Goal: Transaction & Acquisition: Purchase product/service

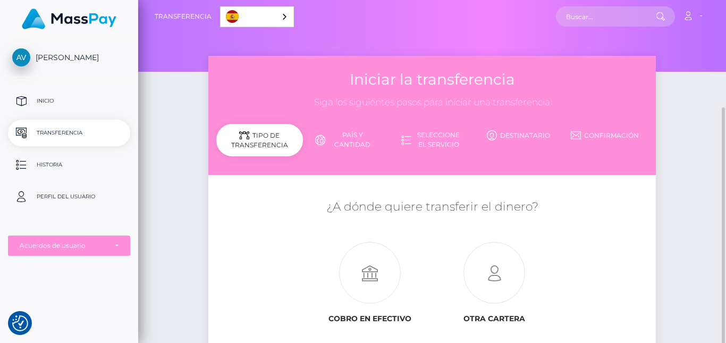
scroll to position [71, 0]
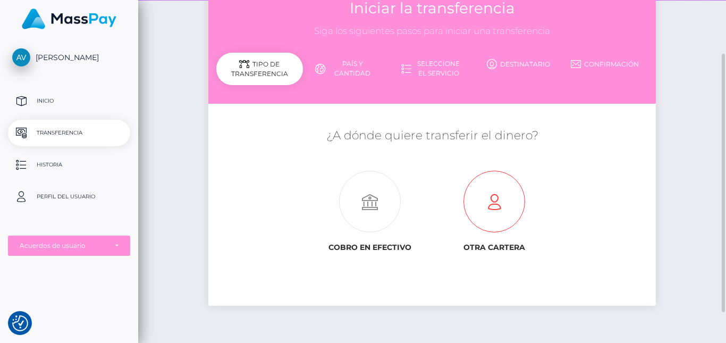
click at [487, 200] on icon at bounding box center [494, 202] width 124 height 62
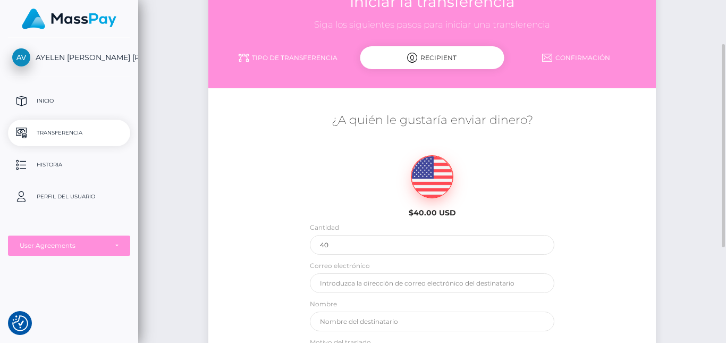
scroll to position [76, 0]
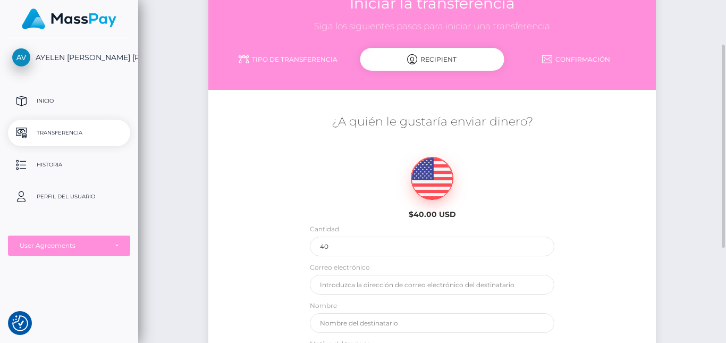
click at [285, 68] on link "Tipo de transferencia" at bounding box center [288, 59] width 144 height 19
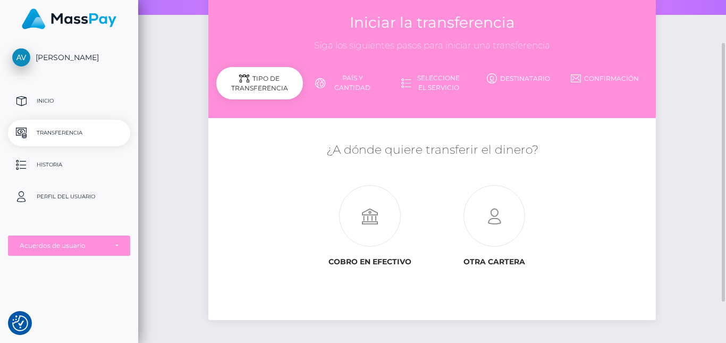
scroll to position [112, 0]
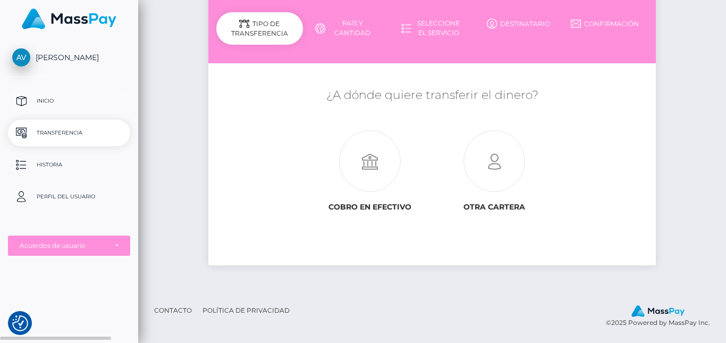
click at [75, 96] on p "Inicio" at bounding box center [69, 101] width 114 height 16
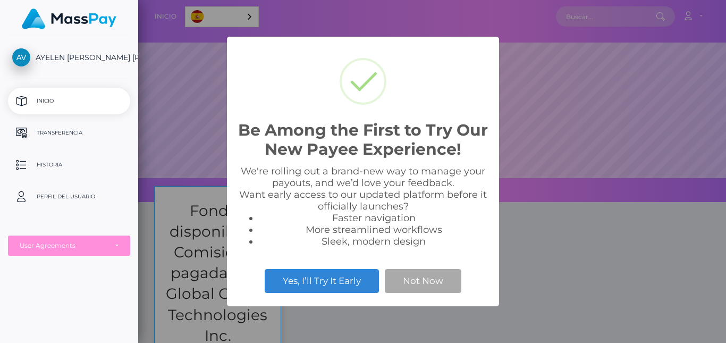
scroll to position [202, 588]
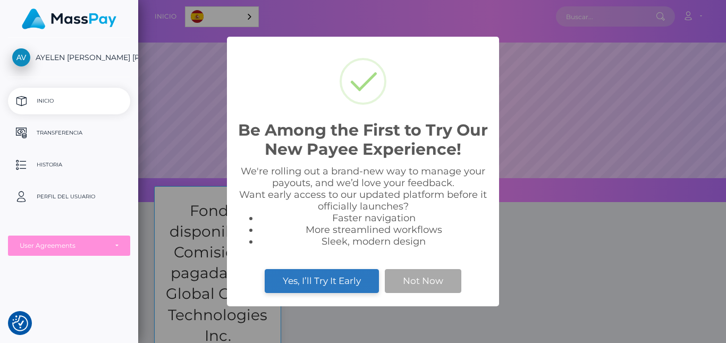
click at [356, 283] on button "Yes, I’ll Try It Early" at bounding box center [322, 280] width 114 height 23
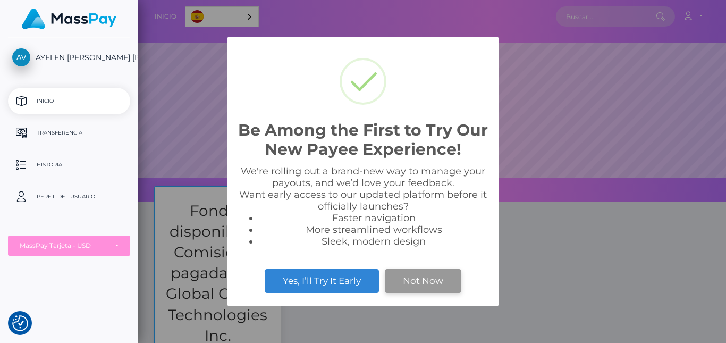
click at [415, 278] on button "Not Now" at bounding box center [423, 280] width 77 height 23
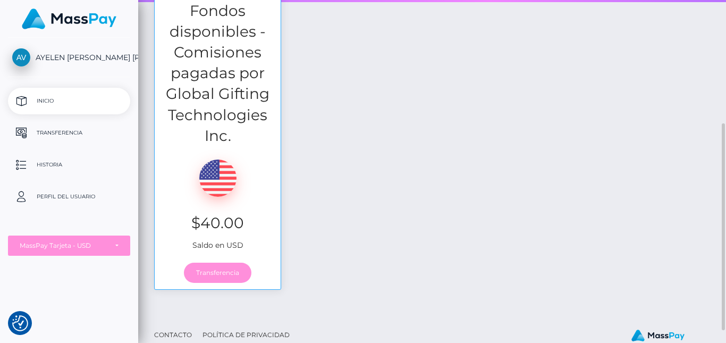
scroll to position [201, 0]
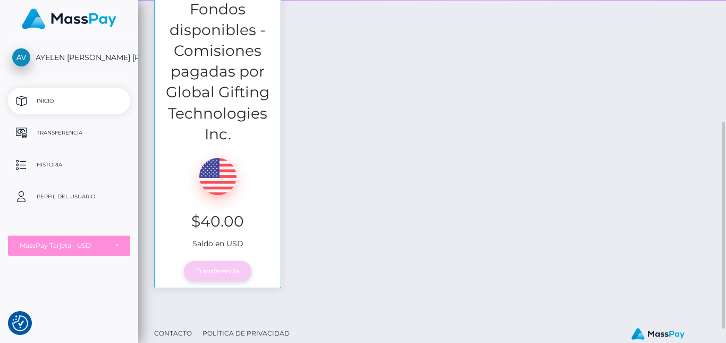
click at [210, 272] on link "Transferencia" at bounding box center [217, 271] width 67 height 20
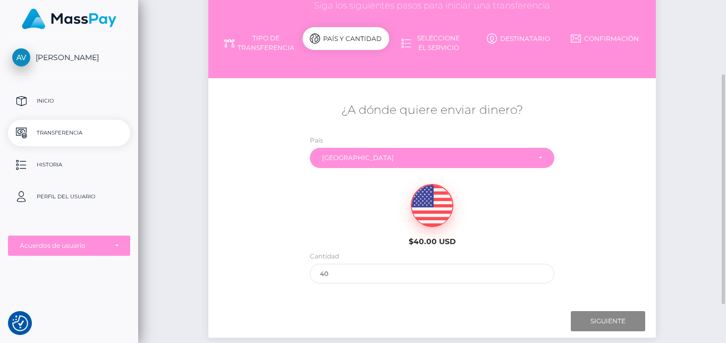
scroll to position [104, 0]
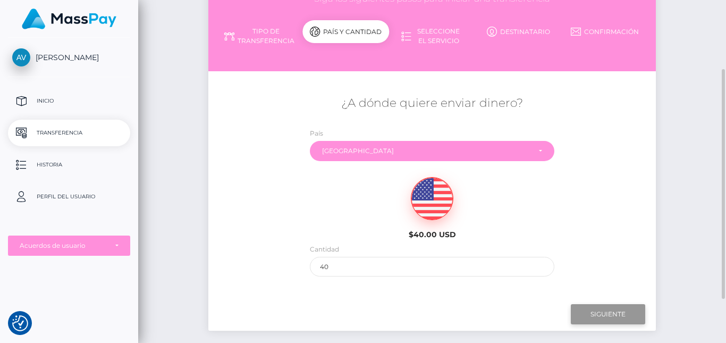
click at [610, 314] on input "Siguiente" at bounding box center [608, 314] width 74 height 20
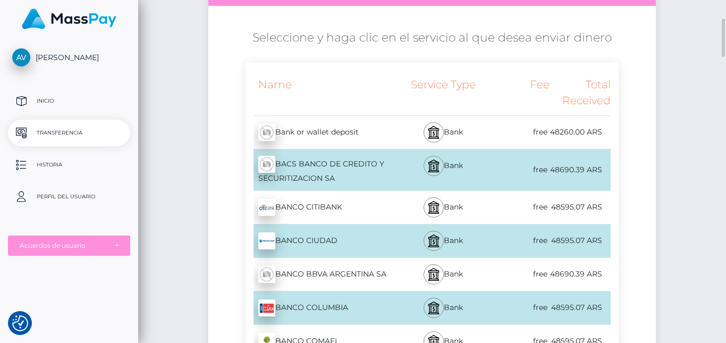
scroll to position [170, 0]
click at [356, 133] on div "Bank or wallet deposit - ARS" at bounding box center [322, 132] width 152 height 30
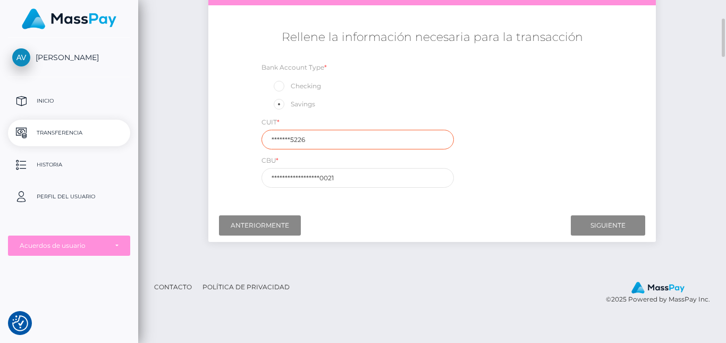
click at [339, 139] on input "*******5226" at bounding box center [357, 140] width 192 height 20
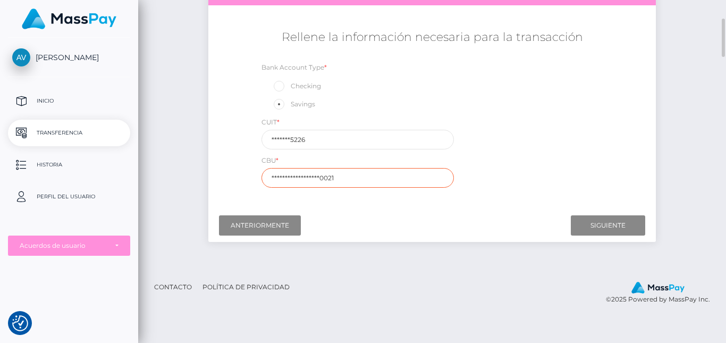
click at [346, 182] on input "**********" at bounding box center [357, 178] width 192 height 20
drag, startPoint x: 294, startPoint y: 177, endPoint x: 282, endPoint y: 176, distance: 11.7
click at [282, 176] on input "text" at bounding box center [357, 178] width 192 height 20
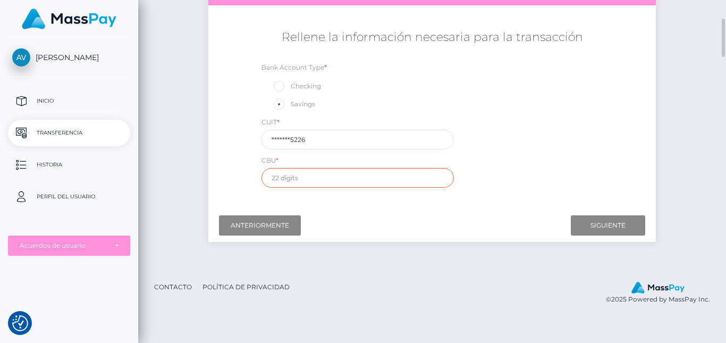
click at [269, 183] on input "text" at bounding box center [357, 178] width 192 height 20
paste input "0150836701000131417536"
type input "0150836701000131417536"
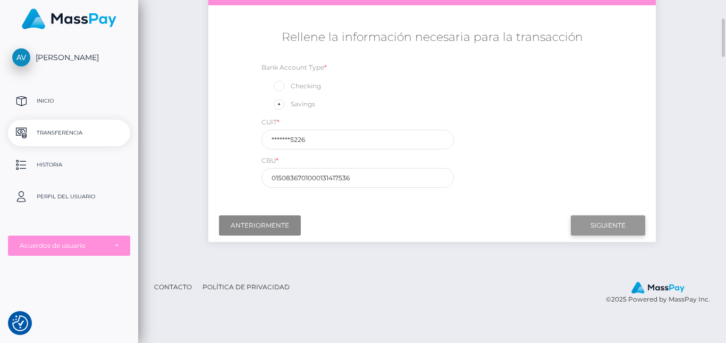
click at [619, 222] on input "Siguiente" at bounding box center [608, 225] width 74 height 20
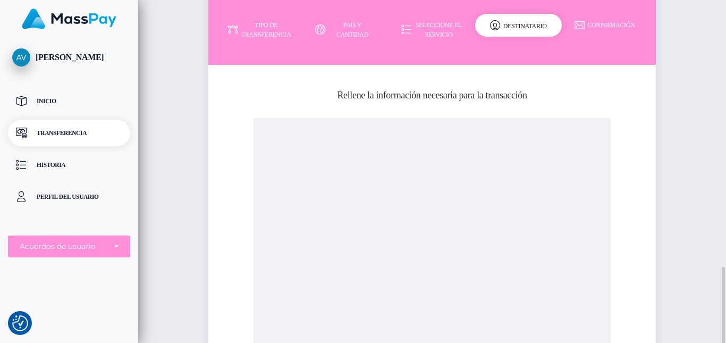
scroll to position [270, 0]
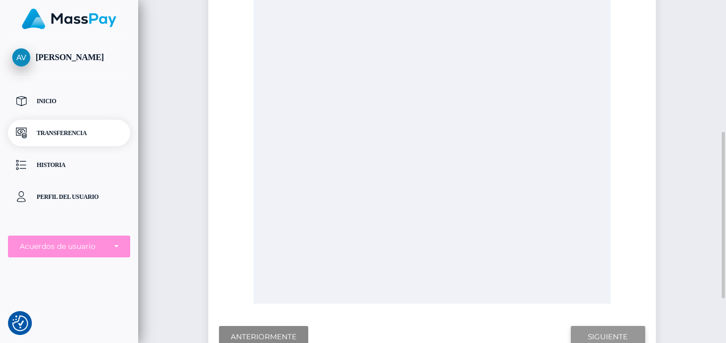
click at [615, 332] on input "Siguiente" at bounding box center [608, 337] width 74 height 22
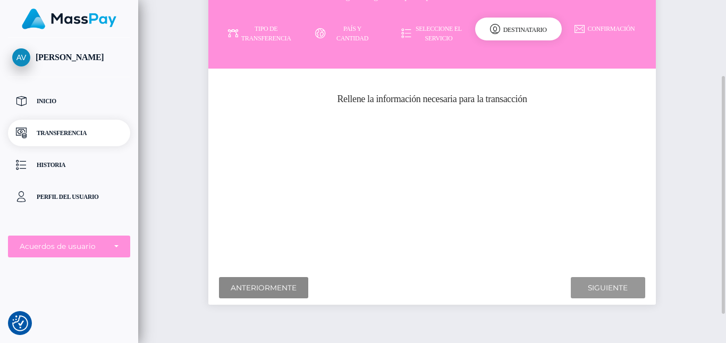
scroll to position [111, 0]
click at [625, 290] on input "Siguiente" at bounding box center [608, 287] width 74 height 22
click at [411, 158] on div "¿A dónde quiere enviar dinero? País Abjasia Afganistán Albania Argelia Samoa Am…" at bounding box center [432, 169] width 432 height 189
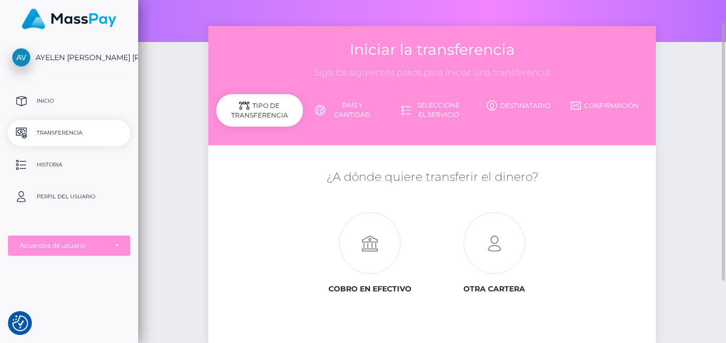
scroll to position [30, 0]
click at [503, 234] on icon at bounding box center [494, 243] width 124 height 62
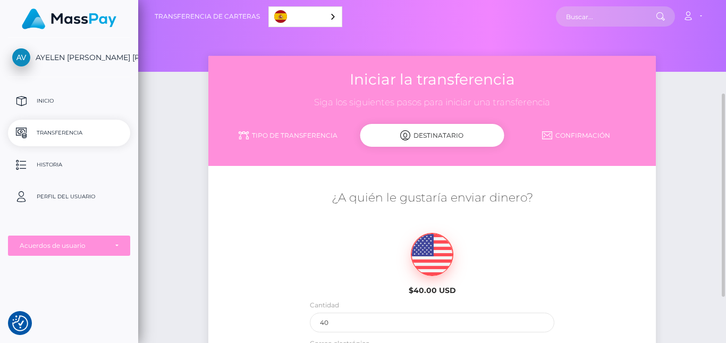
scroll to position [74, 0]
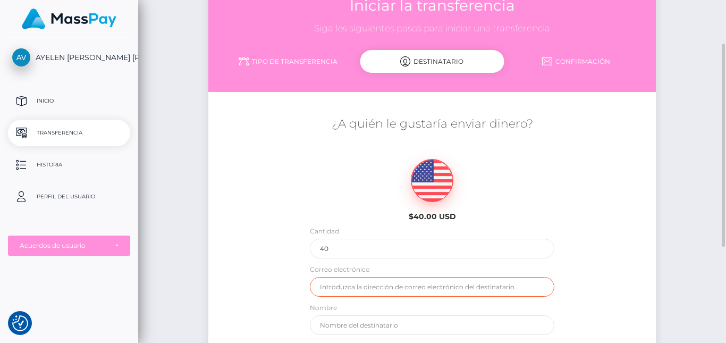
click at [391, 282] on input "email" at bounding box center [432, 287] width 245 height 20
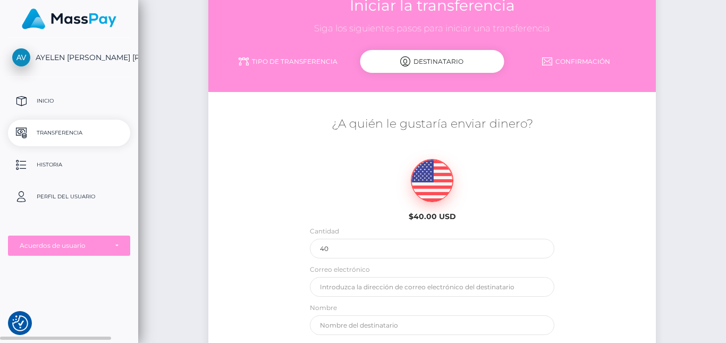
click at [98, 130] on p "Transferencia" at bounding box center [69, 133] width 114 height 16
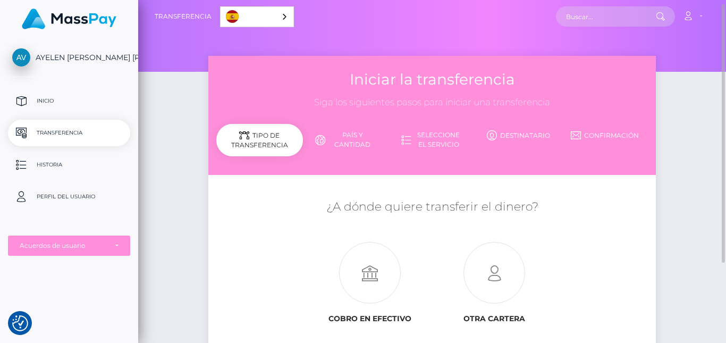
scroll to position [112, 0]
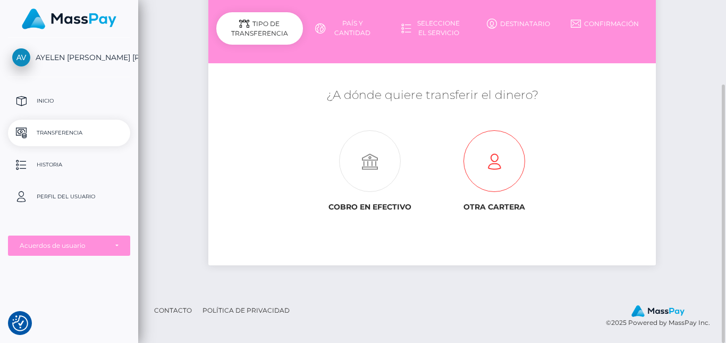
click at [502, 152] on icon at bounding box center [494, 162] width 124 height 62
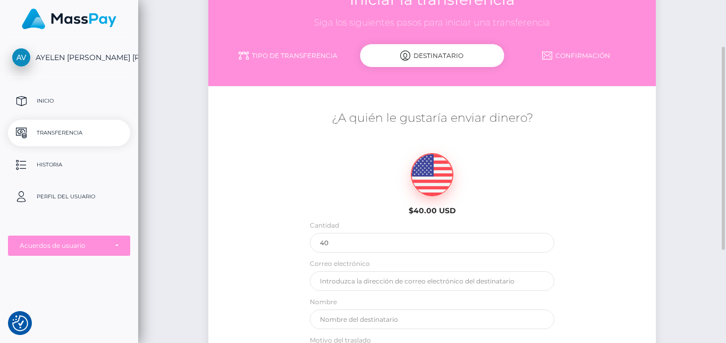
scroll to position [80, 0]
click at [270, 57] on link "Tipo de transferencia" at bounding box center [288, 55] width 144 height 19
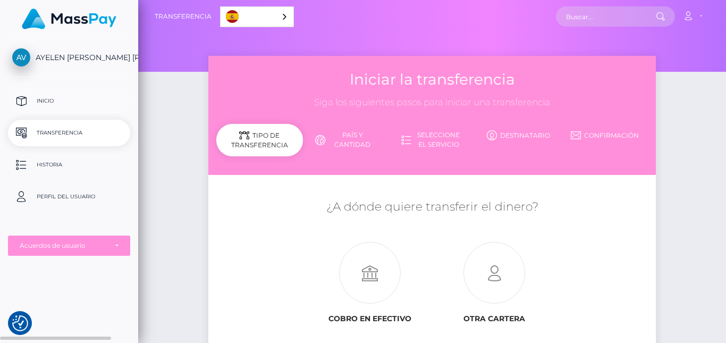
click at [96, 109] on link "Inicio" at bounding box center [69, 101] width 122 height 27
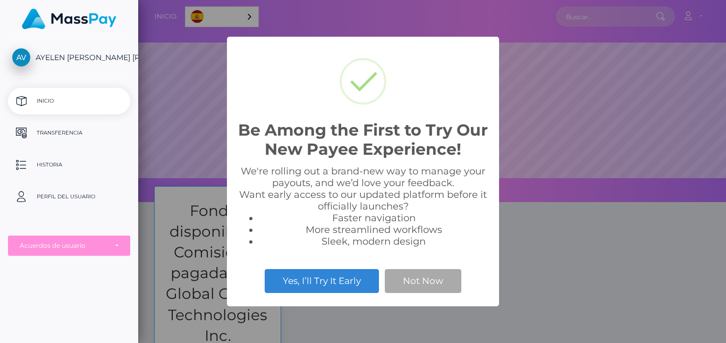
scroll to position [202, 588]
click at [418, 287] on button "Not Now" at bounding box center [423, 280] width 77 height 23
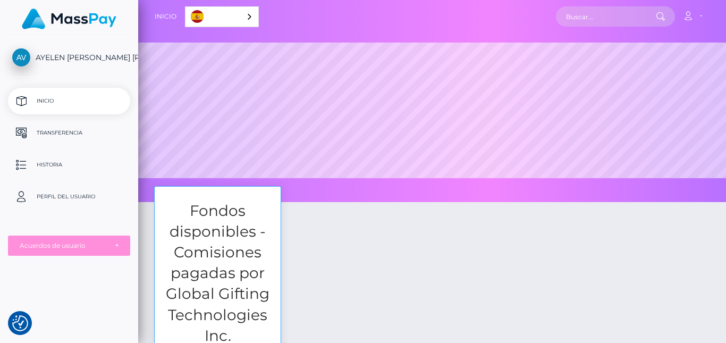
drag, startPoint x: 278, startPoint y: 296, endPoint x: 309, endPoint y: 197, distance: 103.7
click at [309, 197] on div "Inicio Español English 中文 (简体) Português ([GEOGRAPHIC_DATA]) Cuenta Editar perf…" at bounding box center [432, 171] width 588 height 343
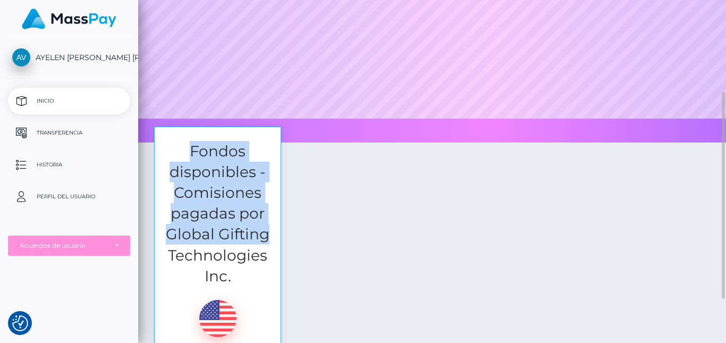
scroll to position [192, 0]
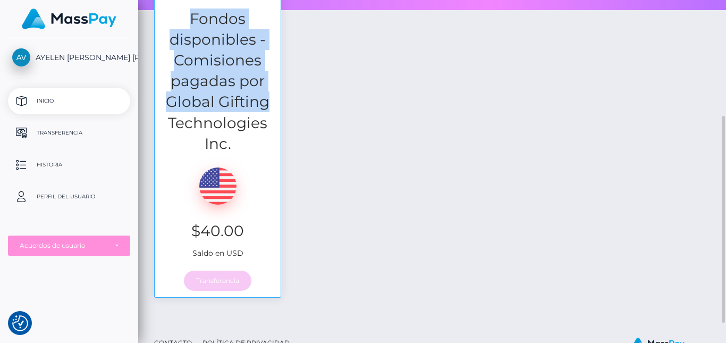
click at [225, 281] on link "Transferencia" at bounding box center [217, 280] width 67 height 20
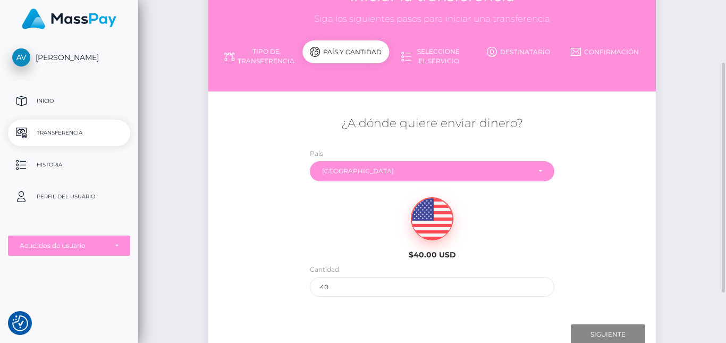
scroll to position [88, 0]
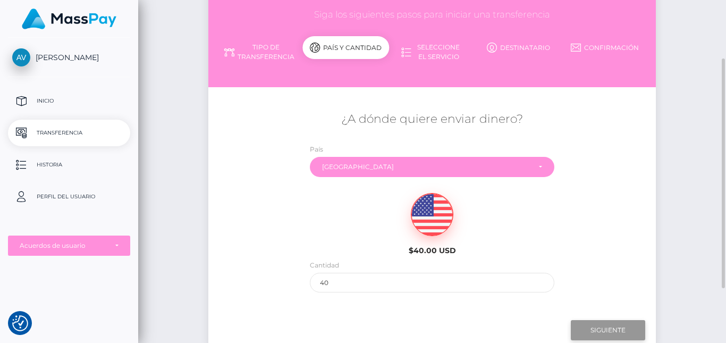
click at [614, 332] on input "Siguiente" at bounding box center [608, 330] width 74 height 20
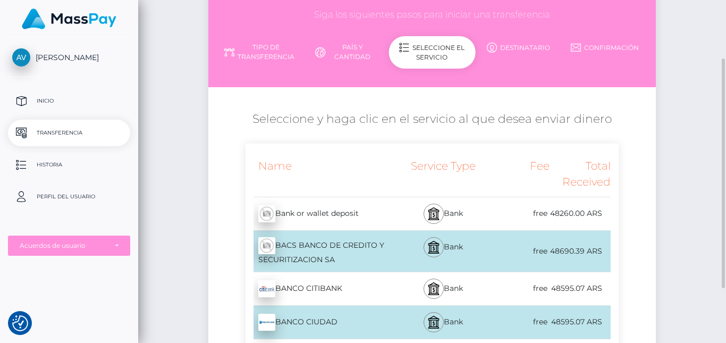
click at [379, 214] on div "Bank or wallet deposit - ARS" at bounding box center [322, 214] width 152 height 30
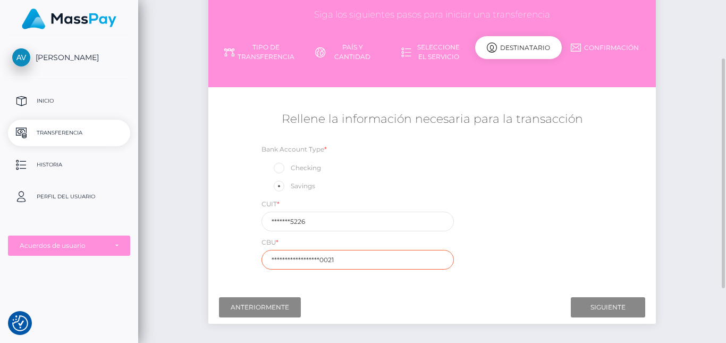
click at [337, 257] on input "**********" at bounding box center [357, 260] width 192 height 20
click at [337, 257] on input "text" at bounding box center [357, 260] width 192 height 20
paste input "0150836701000131417536"
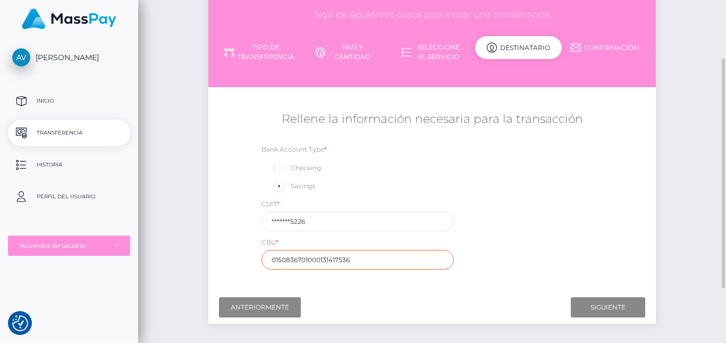
type input "0150836701000131417536"
click at [628, 303] on input "Siguiente" at bounding box center [608, 307] width 74 height 20
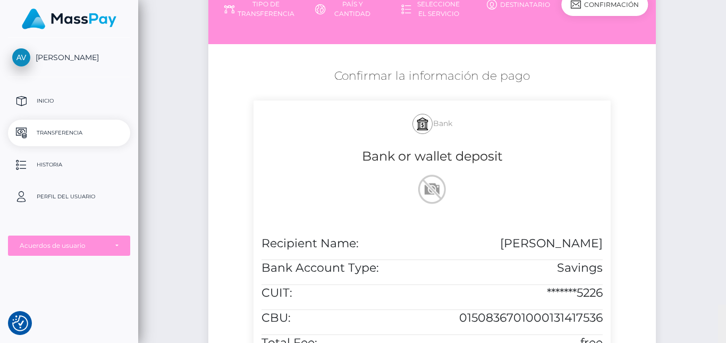
scroll to position [435, 0]
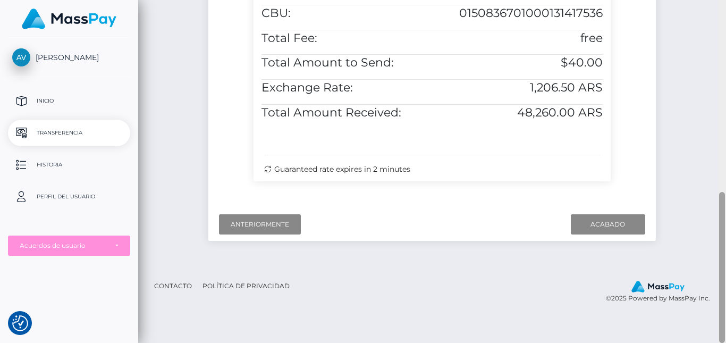
click at [717, 164] on div at bounding box center [722, 171] width 8 height 343
click at [604, 234] on input "Acabado" at bounding box center [608, 224] width 74 height 20
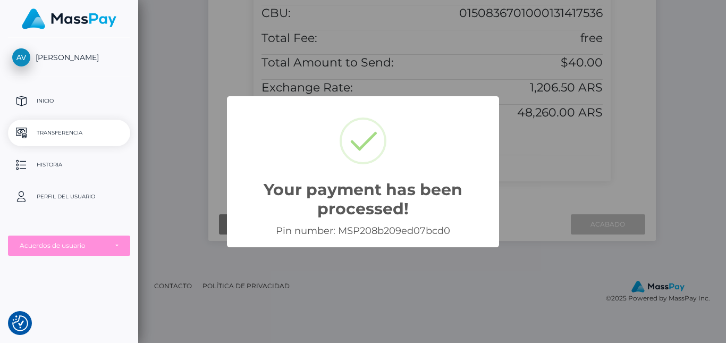
click at [398, 232] on div "Pin number: MSP208b209ed07bcd0" at bounding box center [363, 231] width 251 height 12
click at [486, 260] on div "Your payment has been processed! × Pin number: MSP208b209ed07bcd0 OK Cancel" at bounding box center [363, 171] width 726 height 343
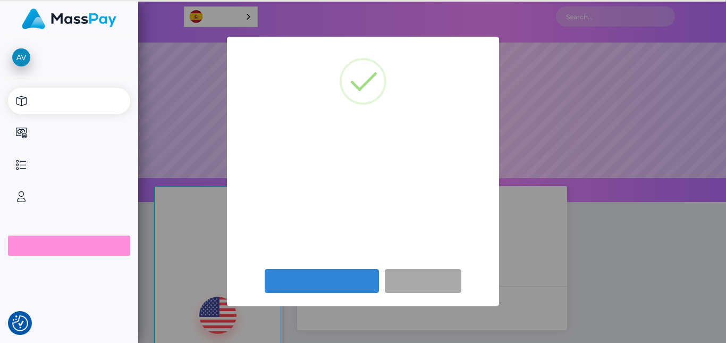
click at [486, 260] on div "Be Among the First to Try Our New Payee Experience! × We're rolling out a brand…" at bounding box center [363, 171] width 272 height 269
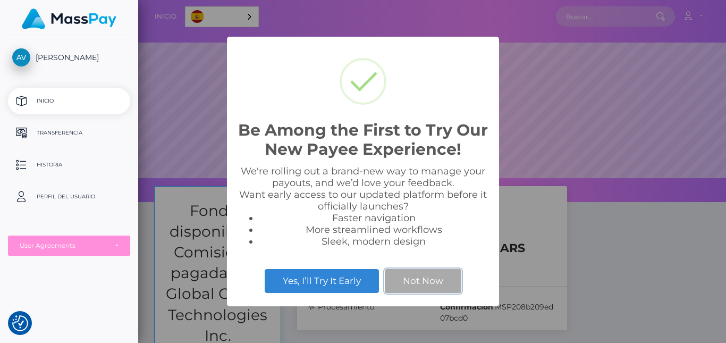
click at [450, 280] on button "Not Now" at bounding box center [423, 280] width 77 height 23
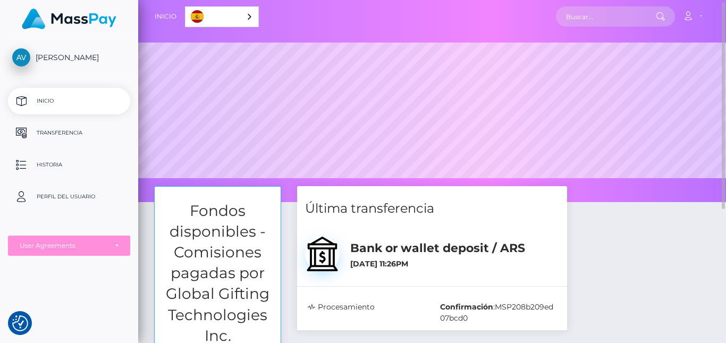
scroll to position [105, 0]
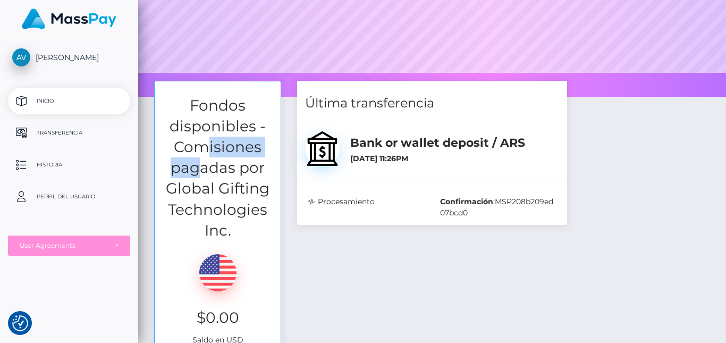
drag, startPoint x: 197, startPoint y: 167, endPoint x: 279, endPoint y: -5, distance: 190.6
click at [279, 0] on html "We value your privacy We use cookies to enhance your browsing experience, serve…" at bounding box center [363, 171] width 726 height 343
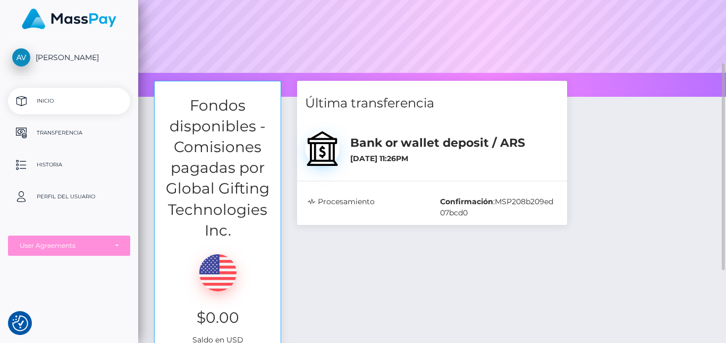
click at [332, 256] on div "Última transferencia Bank or wallet deposit / ARS [DATE] 11:26PM" at bounding box center [432, 238] width 286 height 314
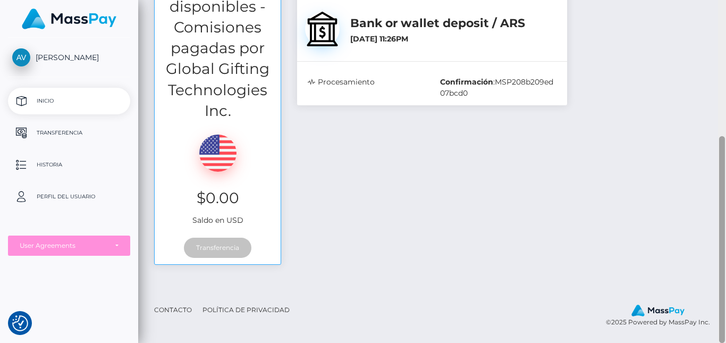
drag, startPoint x: 725, startPoint y: 126, endPoint x: 725, endPoint y: 210, distance: 84.0
click at [717, 210] on div at bounding box center [722, 171] width 8 height 343
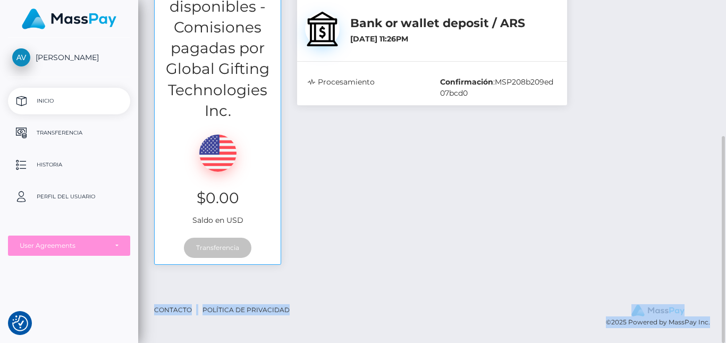
drag, startPoint x: 725, startPoint y: 210, endPoint x: 698, endPoint y: 2, distance: 209.5
click at [698, 2] on div "Inicio Español English 中文 (简体) Português ([GEOGRAPHIC_DATA]) Cuenta Editar perf…" at bounding box center [432, 171] width 588 height 343
click at [712, 107] on div "Fondos disponibles - Comisiones pagadas por Global Gifting Technologies Inc. $0…" at bounding box center [432, 118] width 572 height 314
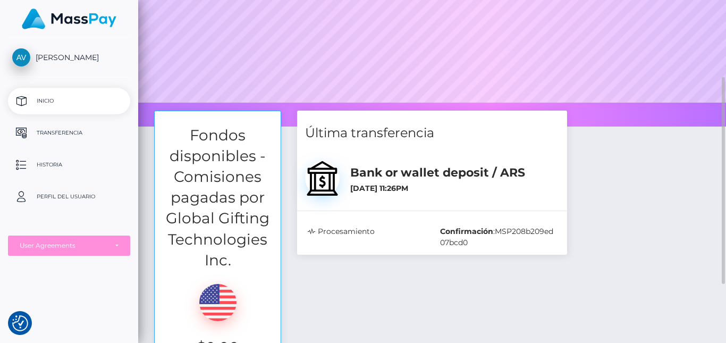
scroll to position [0, 0]
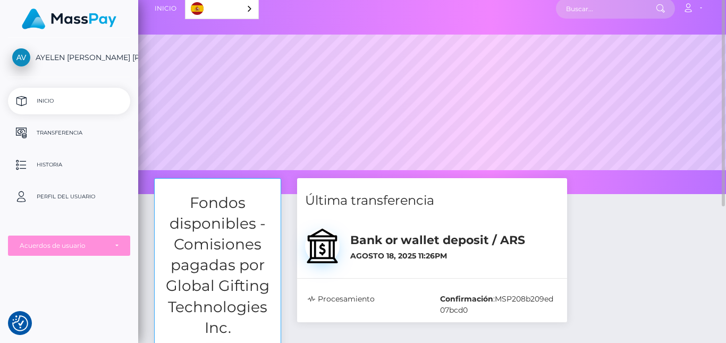
scroll to position [4, 0]
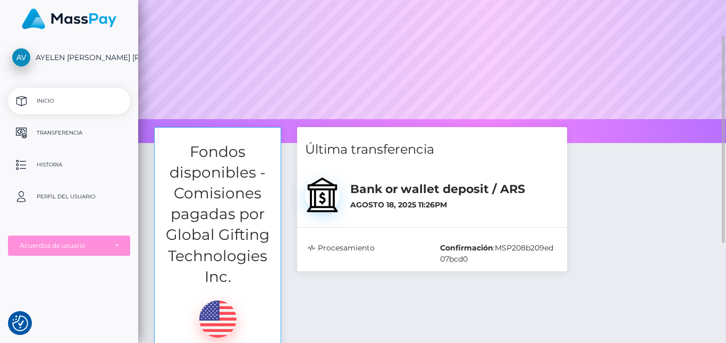
scroll to position [60, 0]
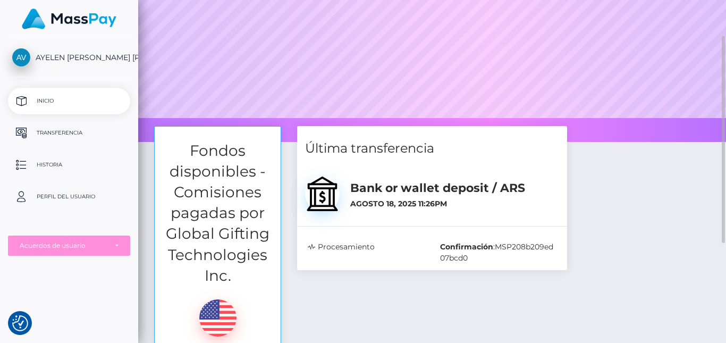
click at [323, 238] on div "Procesamiento Confirmación : MSP208b209ed07bcd0" at bounding box center [432, 252] width 270 height 35
click at [481, 254] on span "MSP208b209ed07bcd0" at bounding box center [496, 252] width 113 height 21
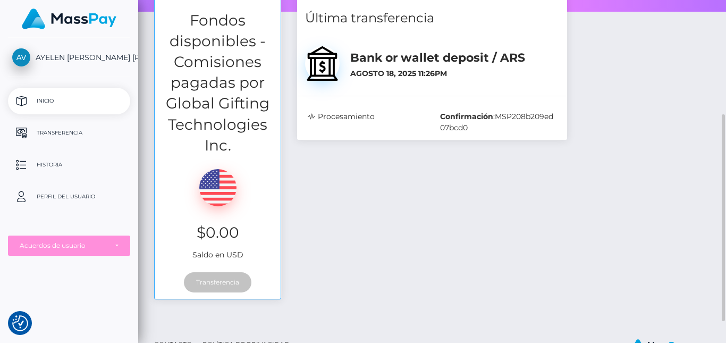
scroll to position [191, 0]
click at [344, 119] on div "Procesamiento" at bounding box center [366, 122] width 132 height 22
click at [100, 174] on link "Historia" at bounding box center [69, 164] width 122 height 27
